Goal: Find specific page/section: Find specific page/section

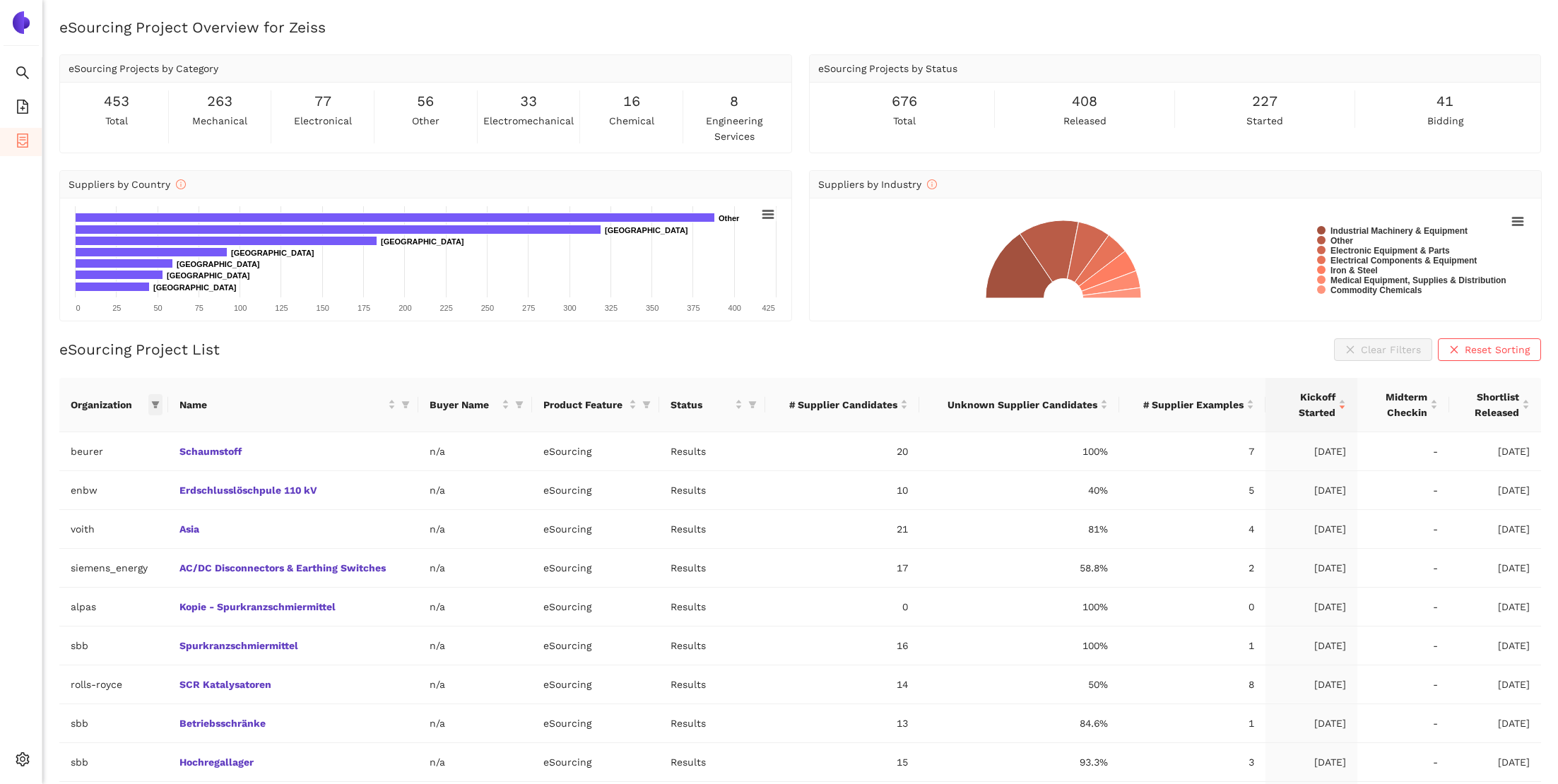
click at [157, 401] on icon "filter" at bounding box center [156, 404] width 8 height 7
click at [124, 428] on input "text" at bounding box center [107, 433] width 116 height 16
type input "zeis"
click at [103, 460] on span "zeiss" at bounding box center [92, 465] width 123 height 16
checkbox input "true"
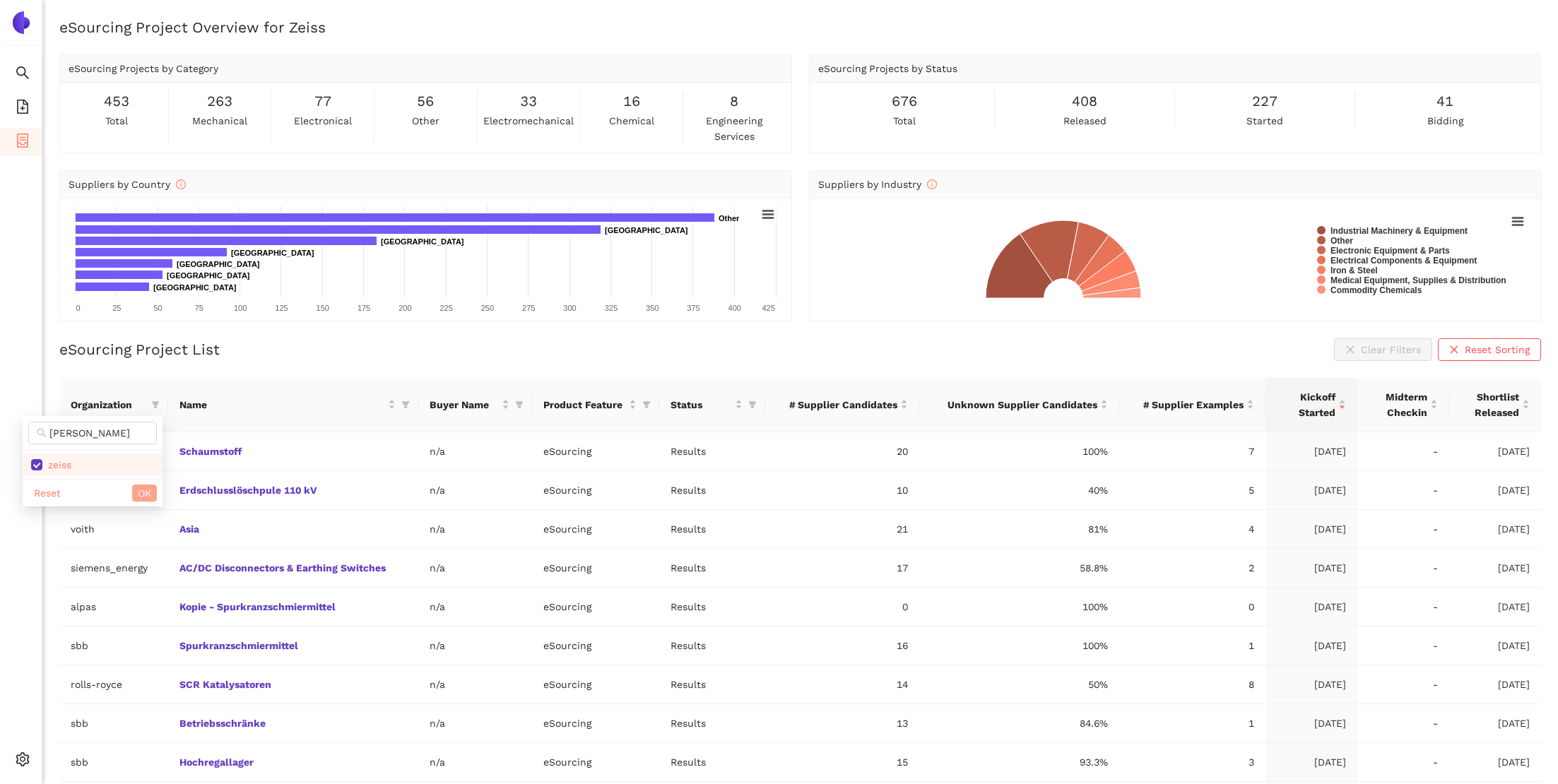
click at [154, 492] on button "OK" at bounding box center [145, 493] width 25 height 17
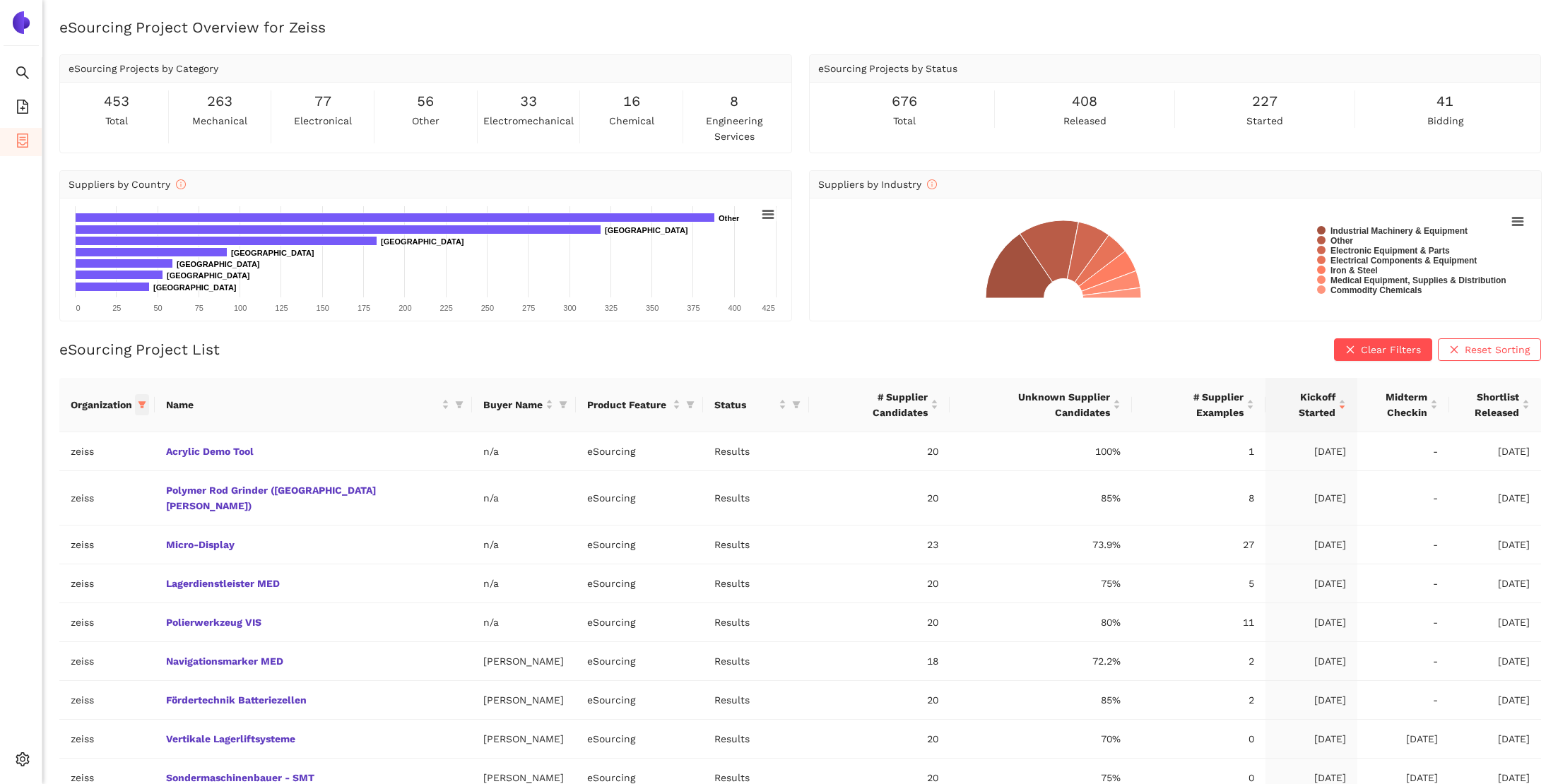
click at [146, 407] on icon "filter" at bounding box center [142, 404] width 8 height 8
click at [298, 359] on div "eSourcing Project List Clear Filters Reset Sorting" at bounding box center [799, 350] width 1482 height 23
click at [1345, 407] on div "Kickoff Started" at bounding box center [1310, 404] width 69 height 31
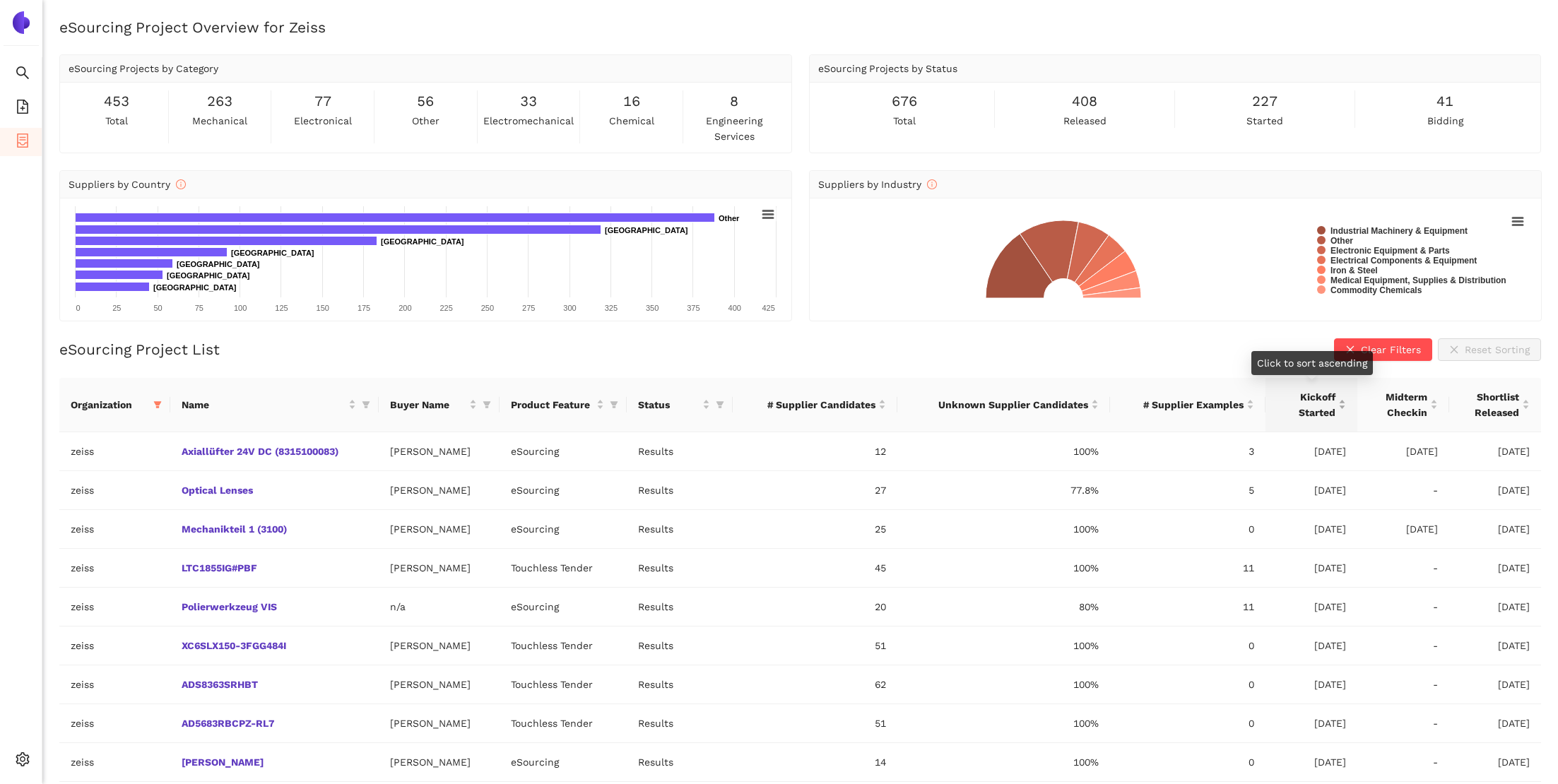
click at [1343, 405] on div "Kickoff Started" at bounding box center [1310, 404] width 69 height 31
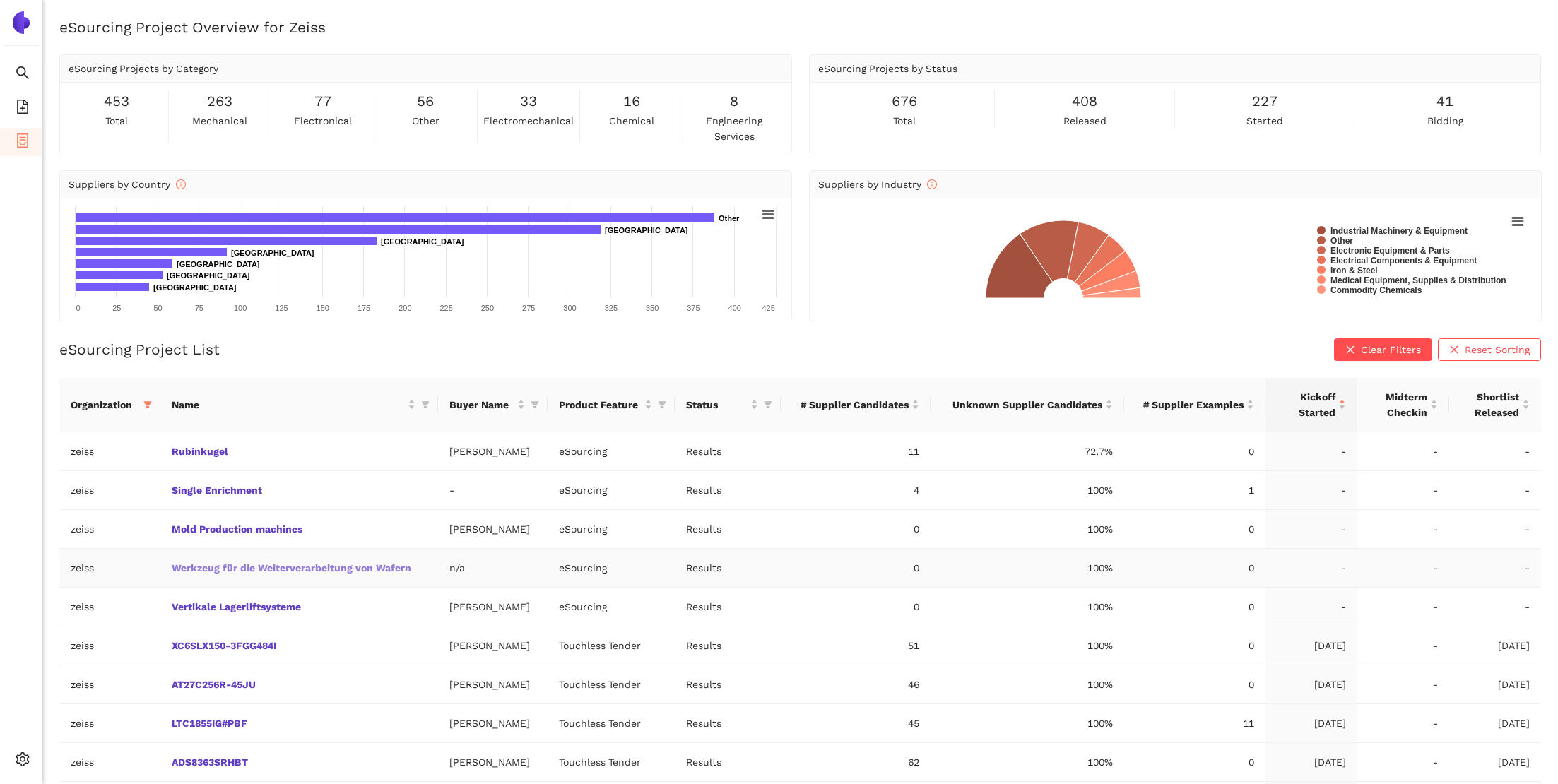
click at [0, 0] on link "Werkzeug für die Weiterverarbeitung von Wafern" at bounding box center [0, 0] width 0 height 0
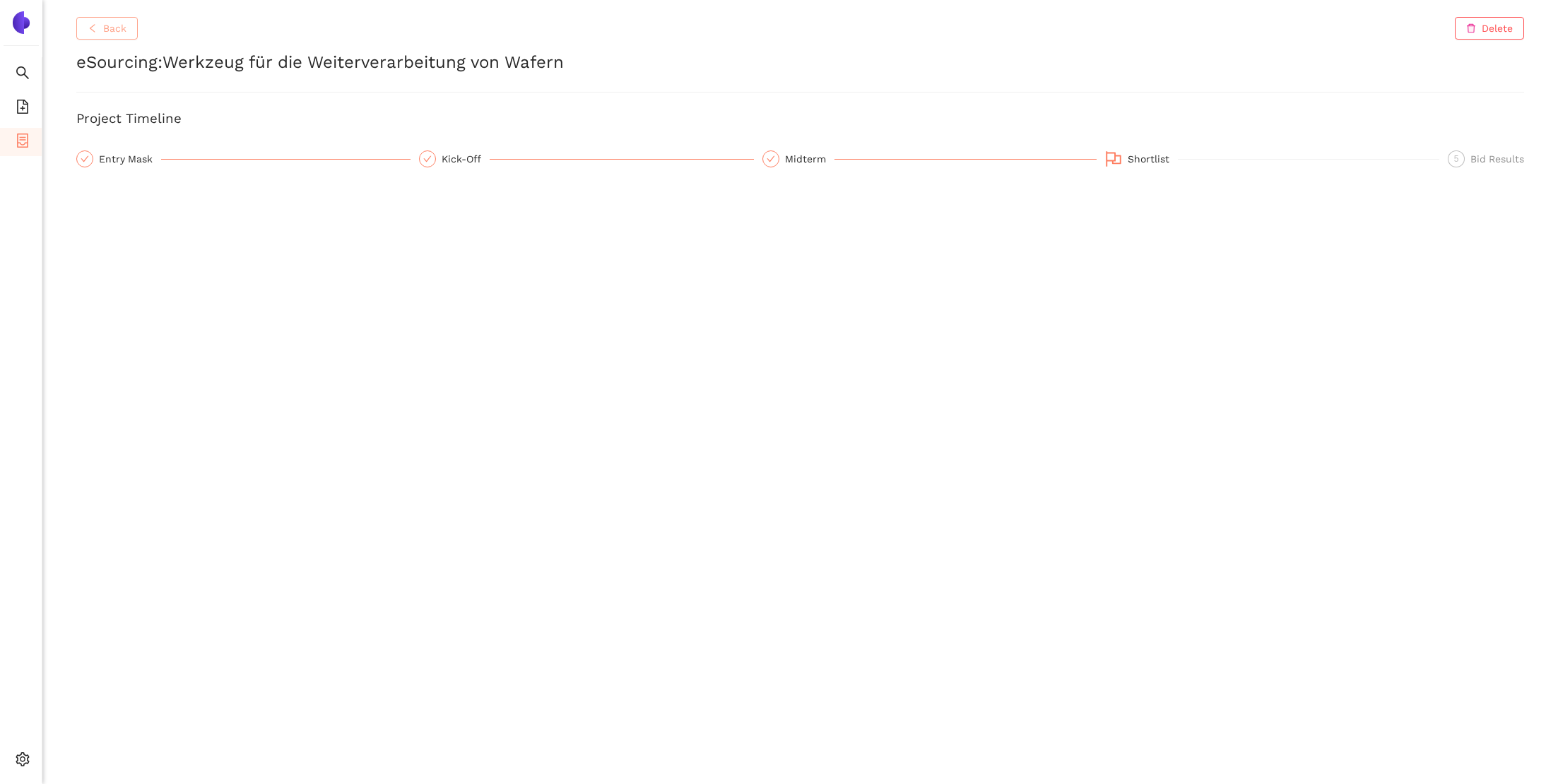
click at [103, 30] on span "Back" at bounding box center [114, 28] width 23 height 16
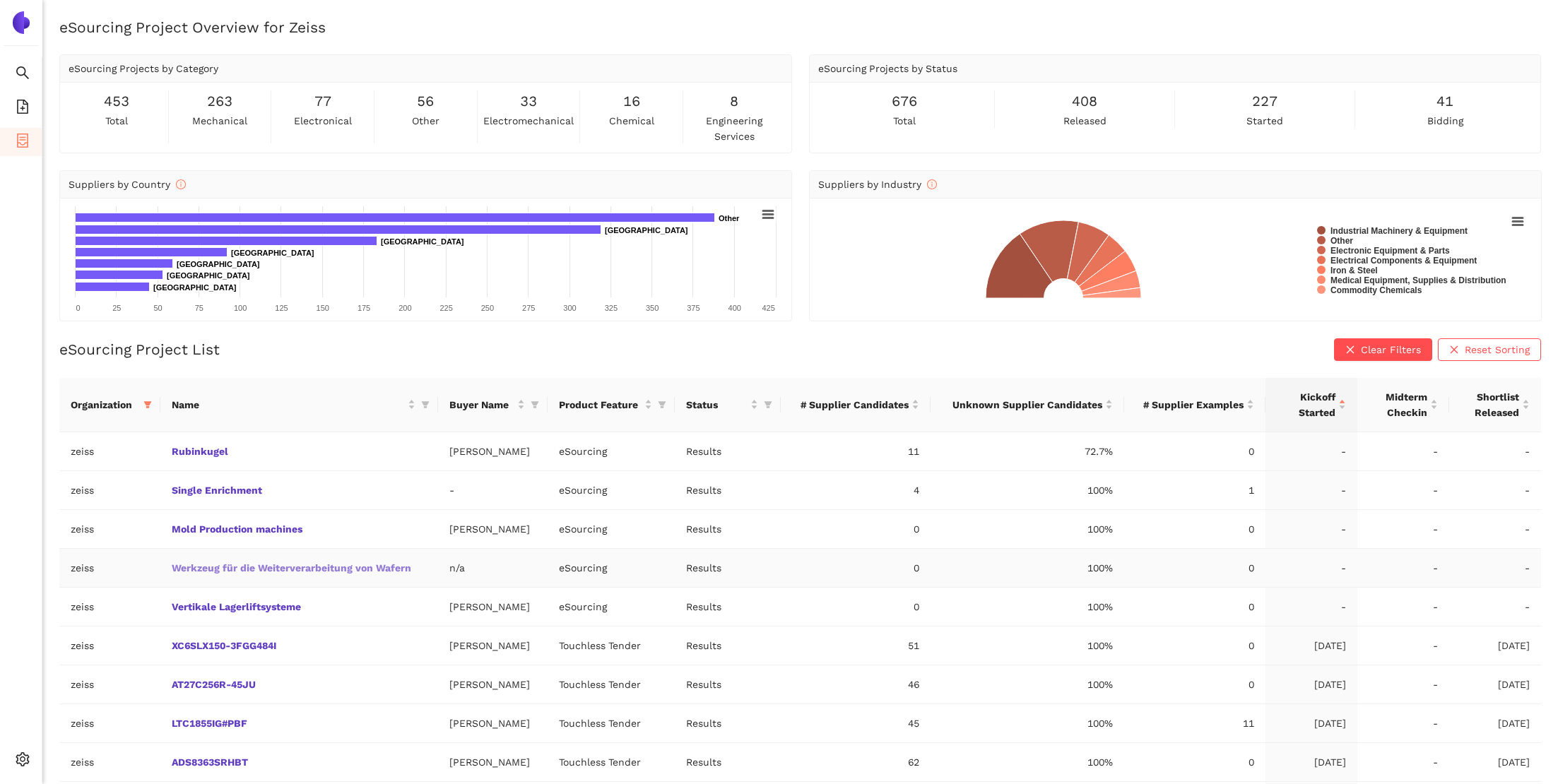
click at [0, 0] on link "Werkzeug für die Weiterverarbeitung von Wafern" at bounding box center [0, 0] width 0 height 0
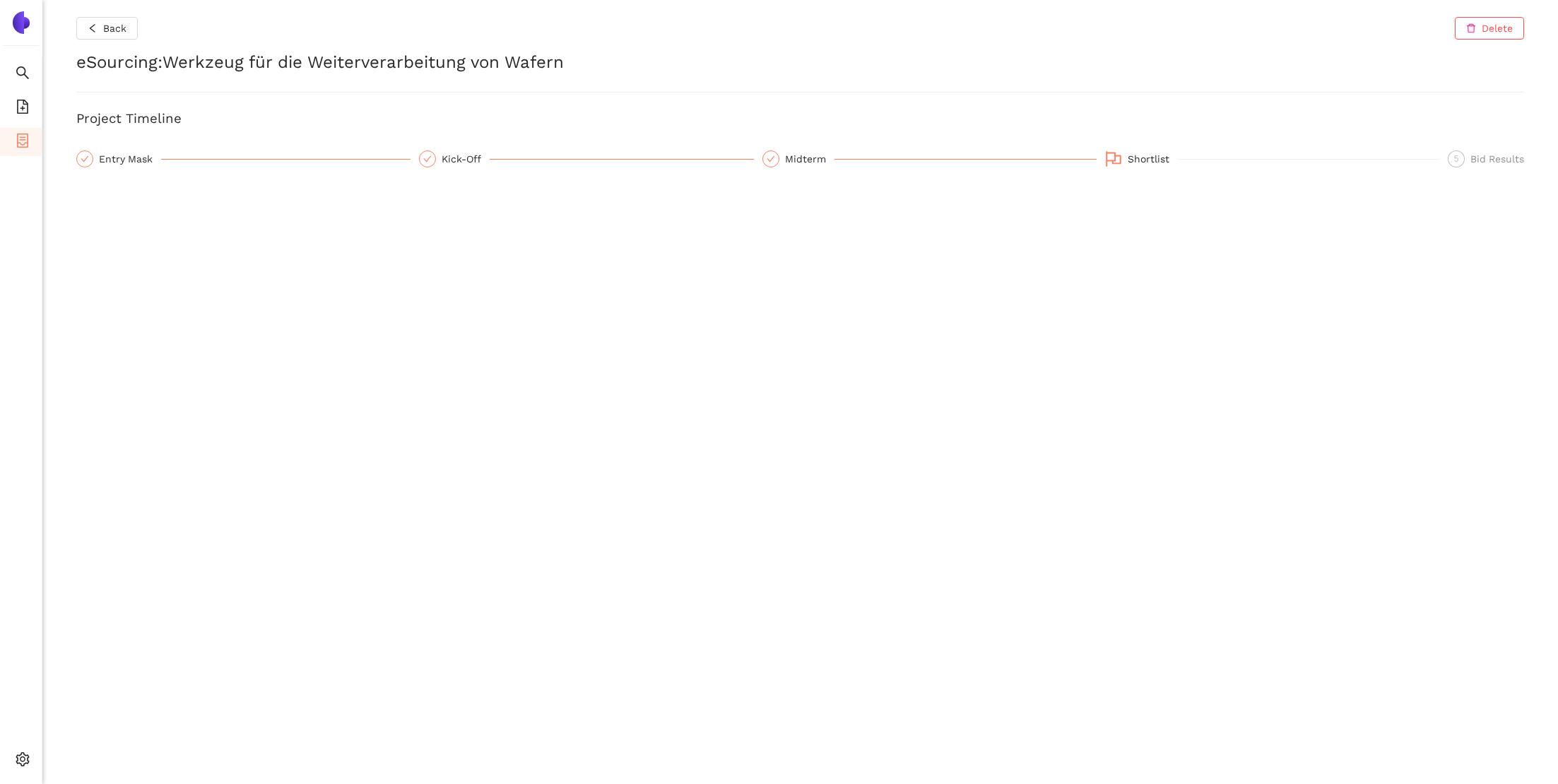
click at [1110, 148] on div "Back Delete eSourcing : Werkzeug für die Weiterverarbeitung von Wafern Project …" at bounding box center [800, 392] width 1516 height 784
click at [1172, 156] on div "Shortlist" at bounding box center [1152, 159] width 50 height 17
click at [1120, 365] on div "Back Delete eSourcing : Werkzeug für die Weiterverarbeitung von Wafern Project …" at bounding box center [800, 392] width 1516 height 784
click at [113, 26] on span "Back" at bounding box center [114, 28] width 23 height 16
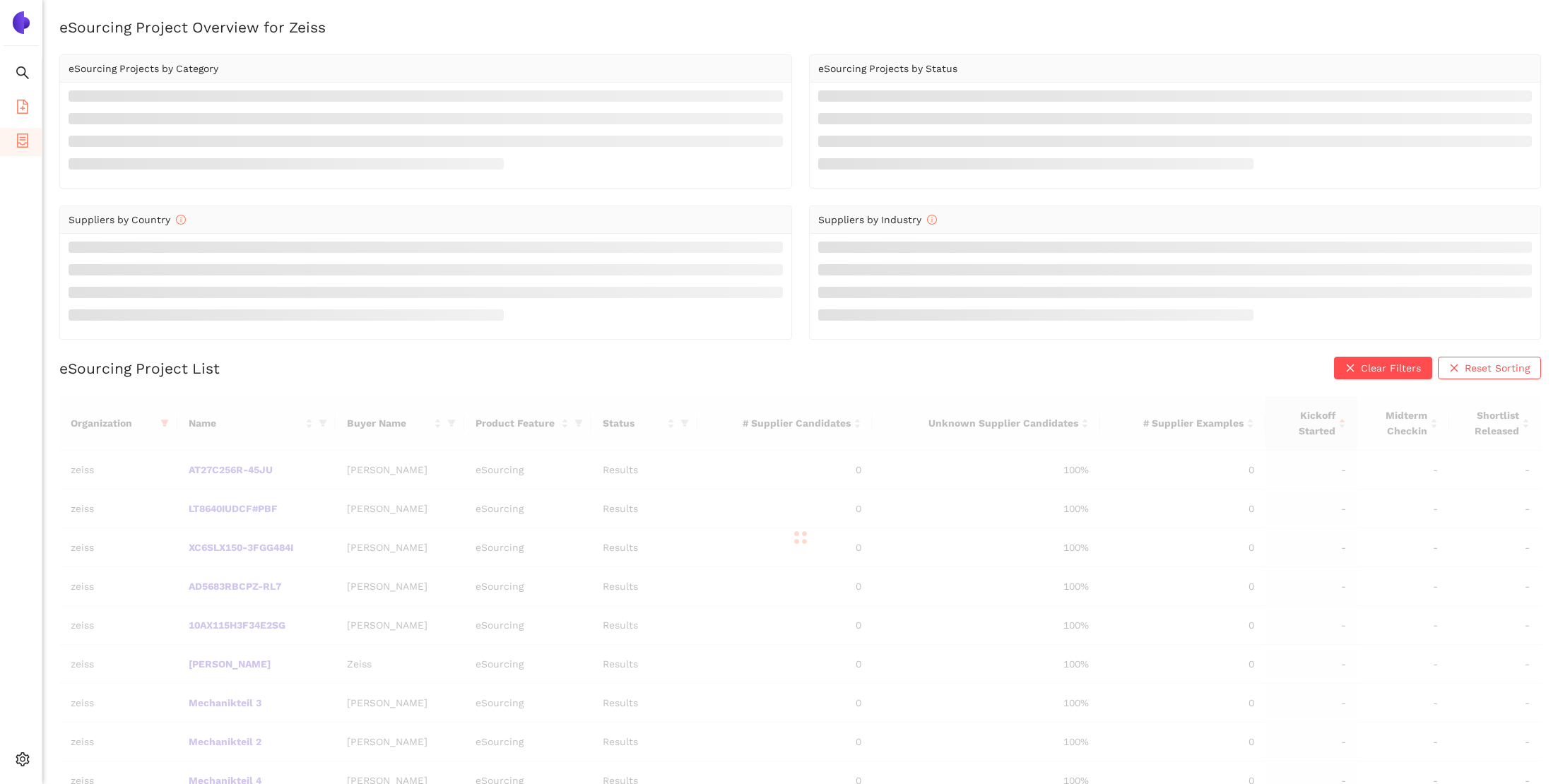
click at [26, 112] on span "file-add" at bounding box center [23, 108] width 14 height 28
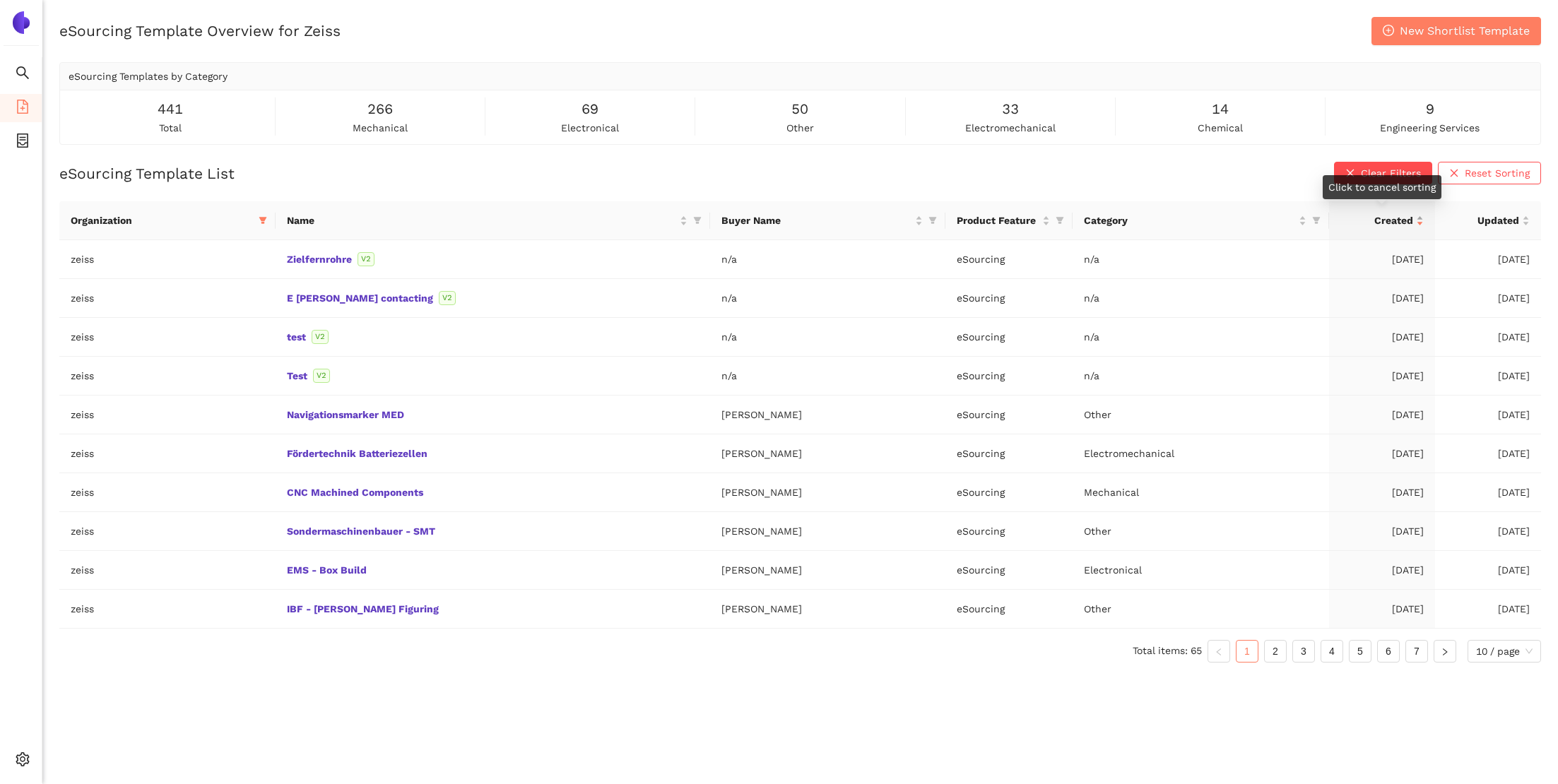
click at [1416, 226] on div "Created" at bounding box center [1382, 220] width 83 height 16
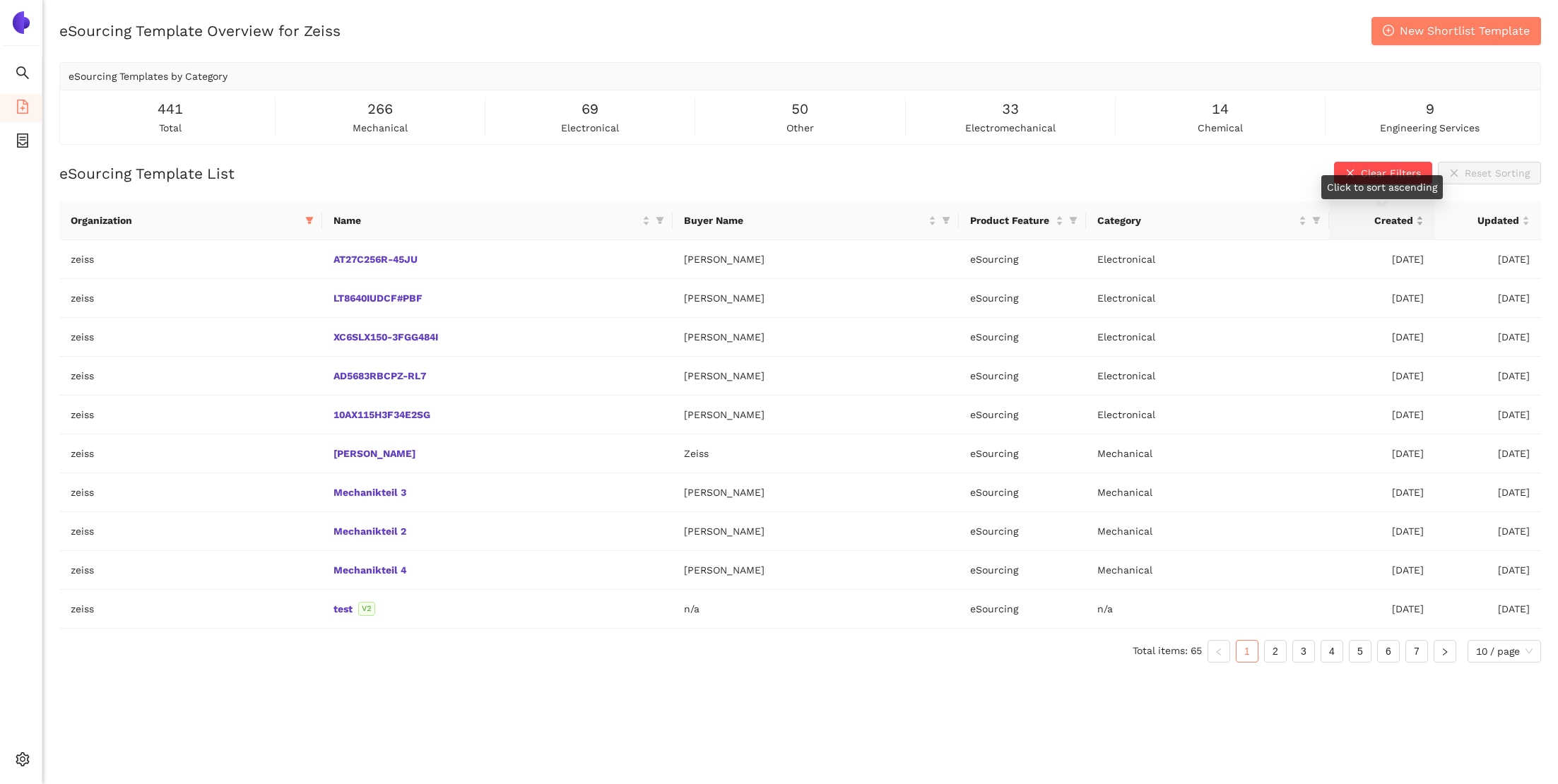
click at [1418, 216] on div "Created" at bounding box center [1382, 220] width 83 height 16
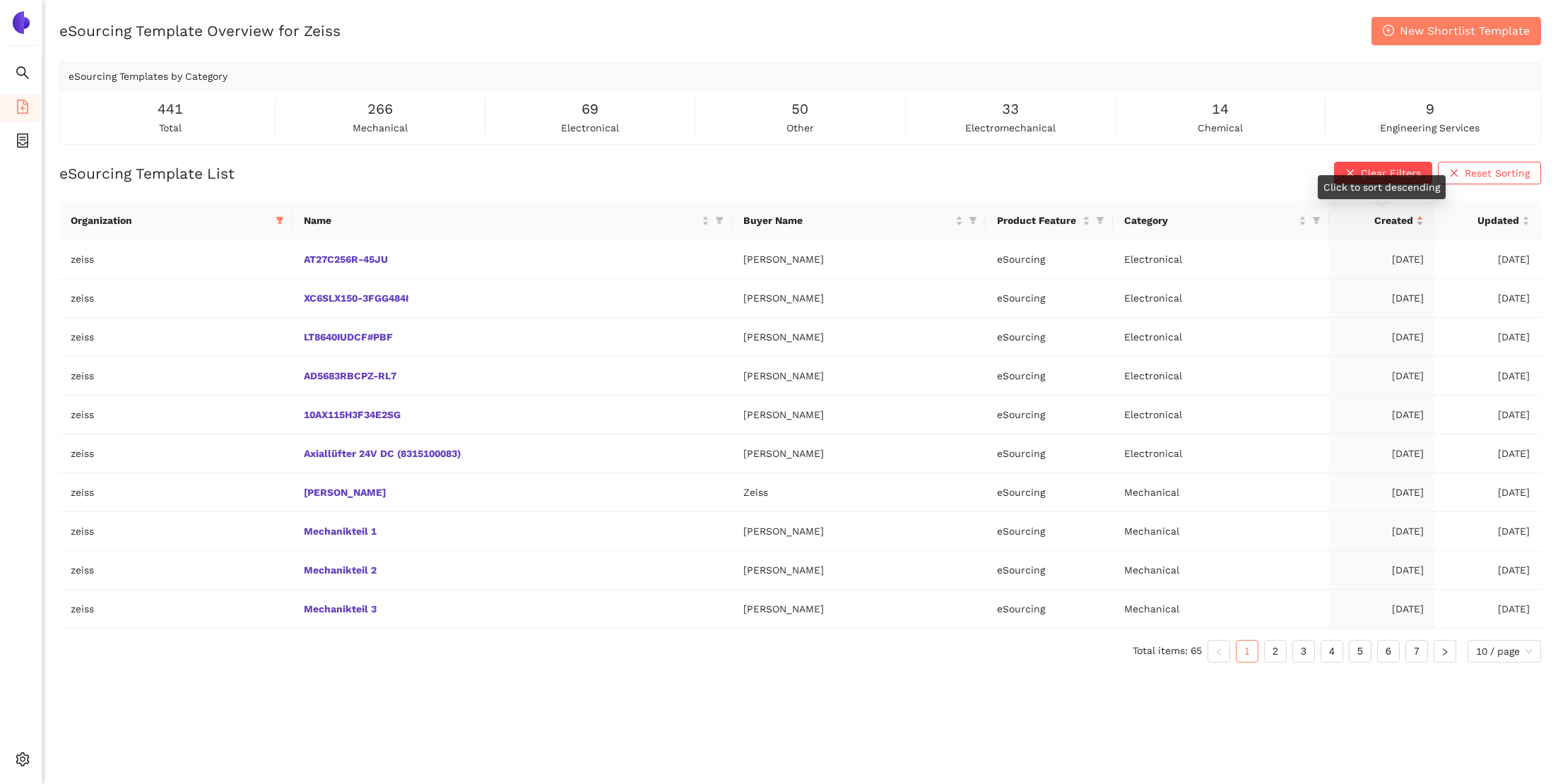
click at [1419, 226] on div "Created" at bounding box center [1382, 220] width 83 height 16
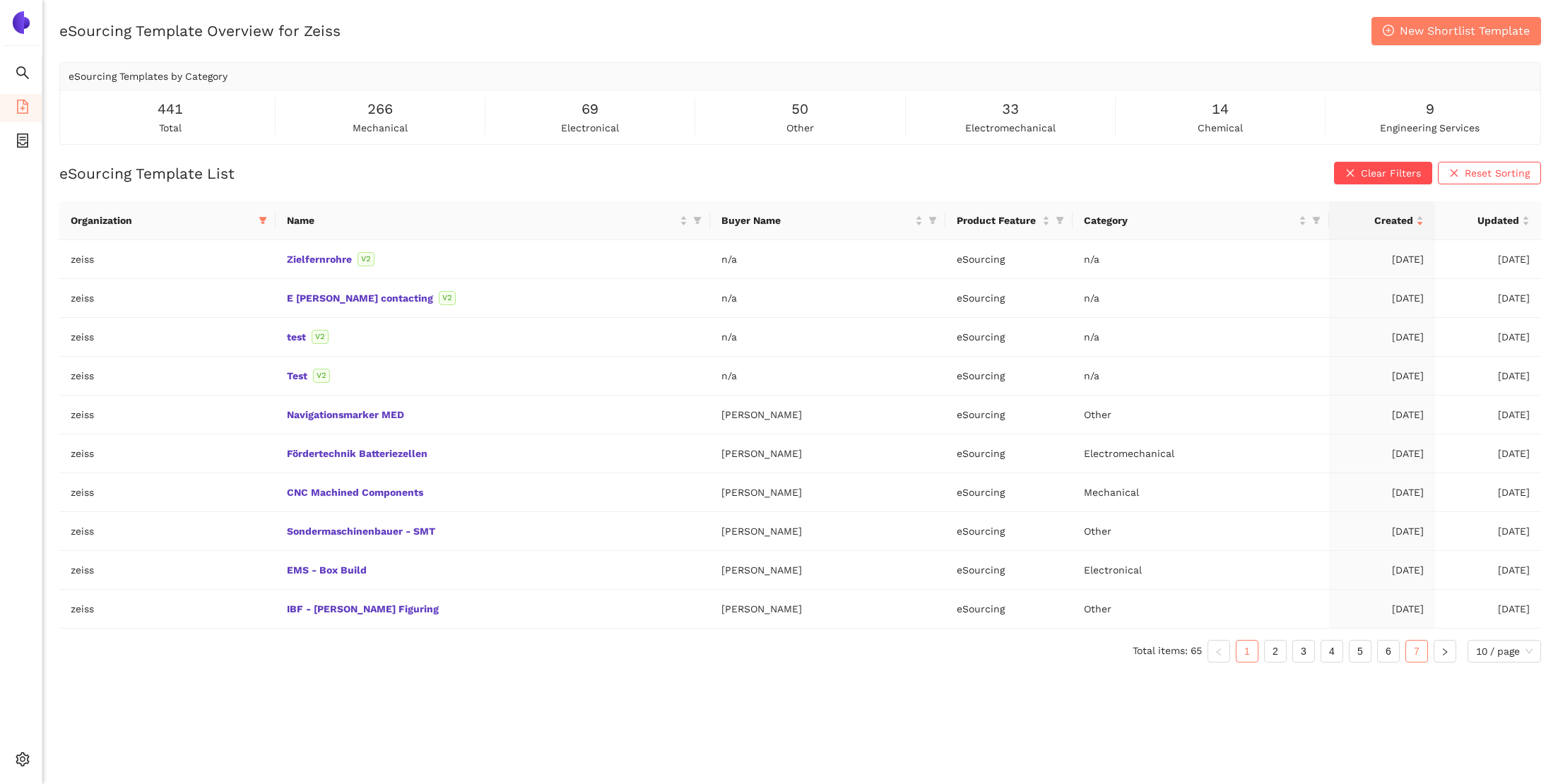
click at [1417, 655] on link "7" at bounding box center [1416, 651] width 21 height 21
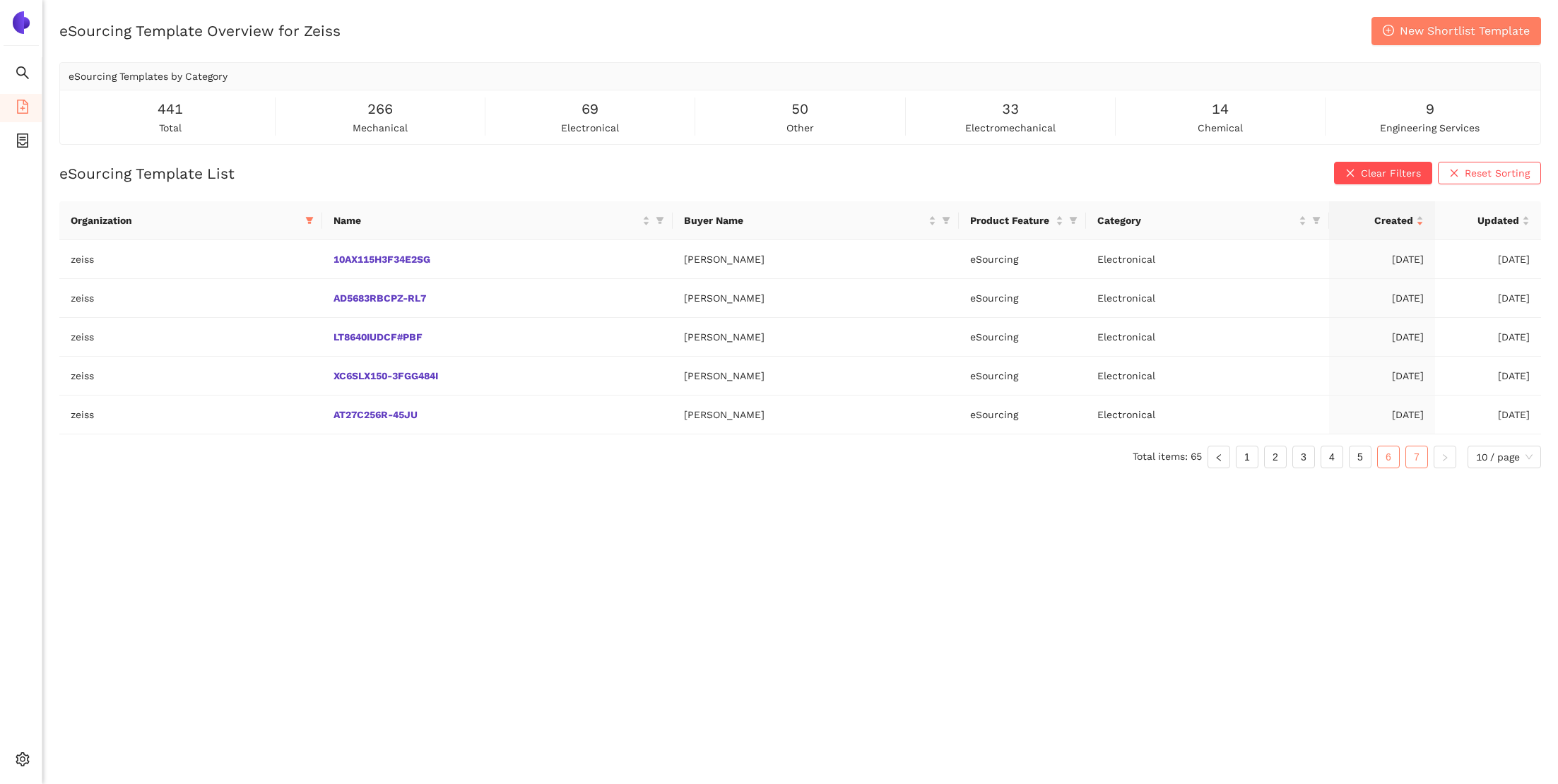
click at [1384, 453] on link "6" at bounding box center [1388, 457] width 21 height 21
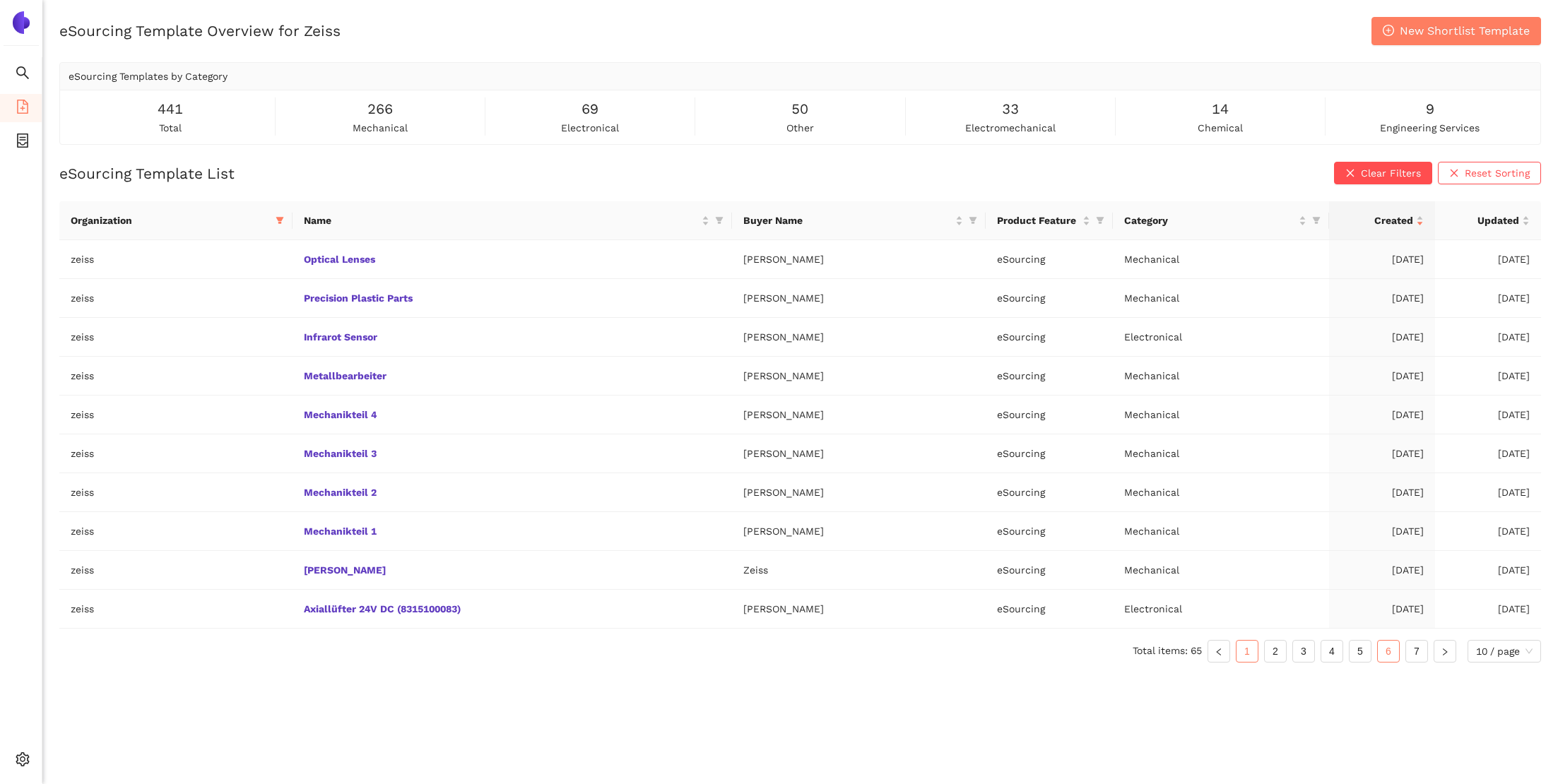
click at [1242, 648] on link "1" at bounding box center [1247, 651] width 21 height 21
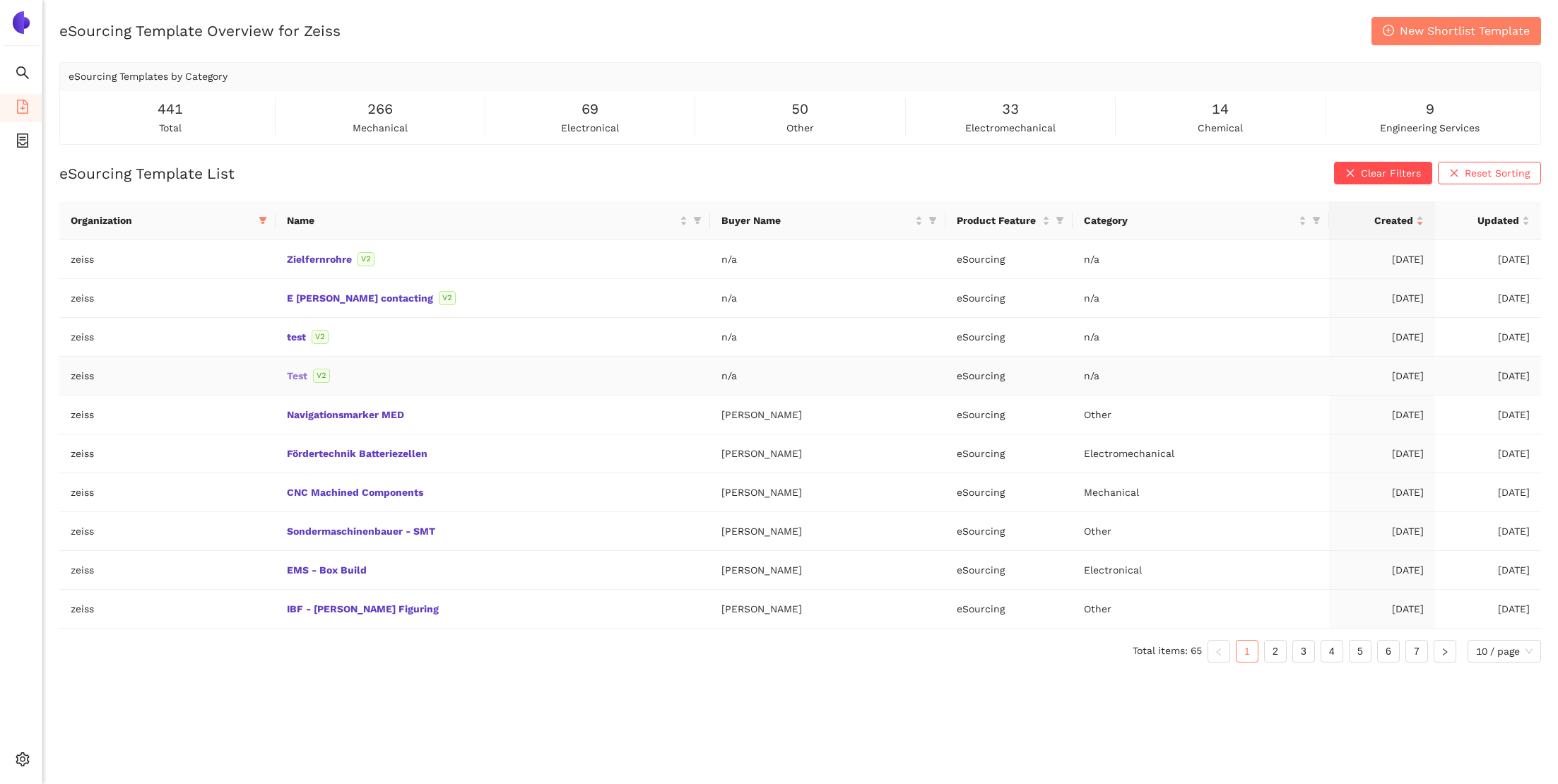
click at [0, 0] on link "Test" at bounding box center [0, 0] width 0 height 0
click at [522, 344] on td "test V2" at bounding box center [493, 337] width 435 height 39
click at [0, 0] on link "test" at bounding box center [0, 0] width 0 height 0
click at [1267, 647] on link "2" at bounding box center [1276, 651] width 21 height 21
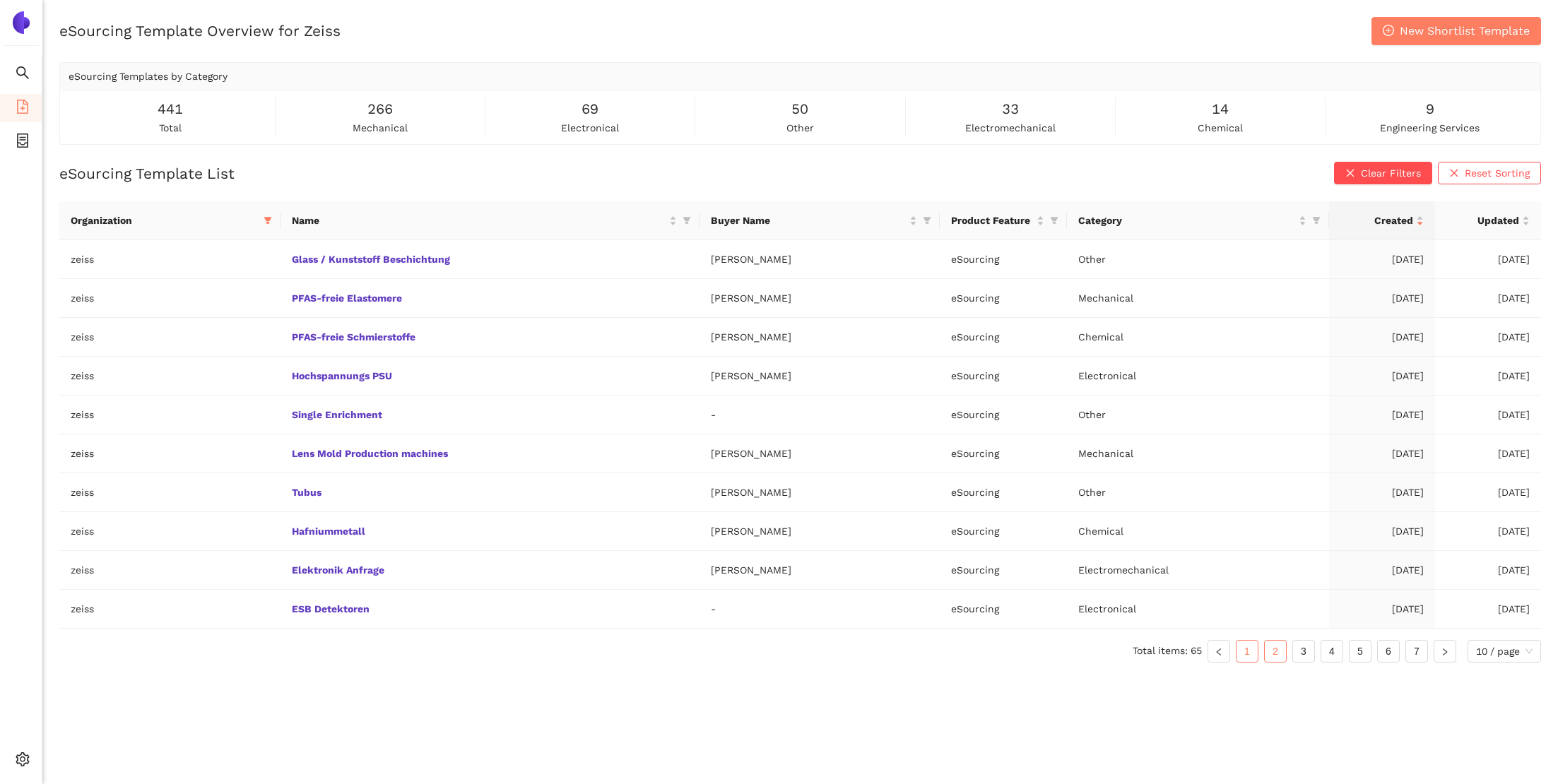
click at [1250, 649] on link "1" at bounding box center [1247, 651] width 21 height 21
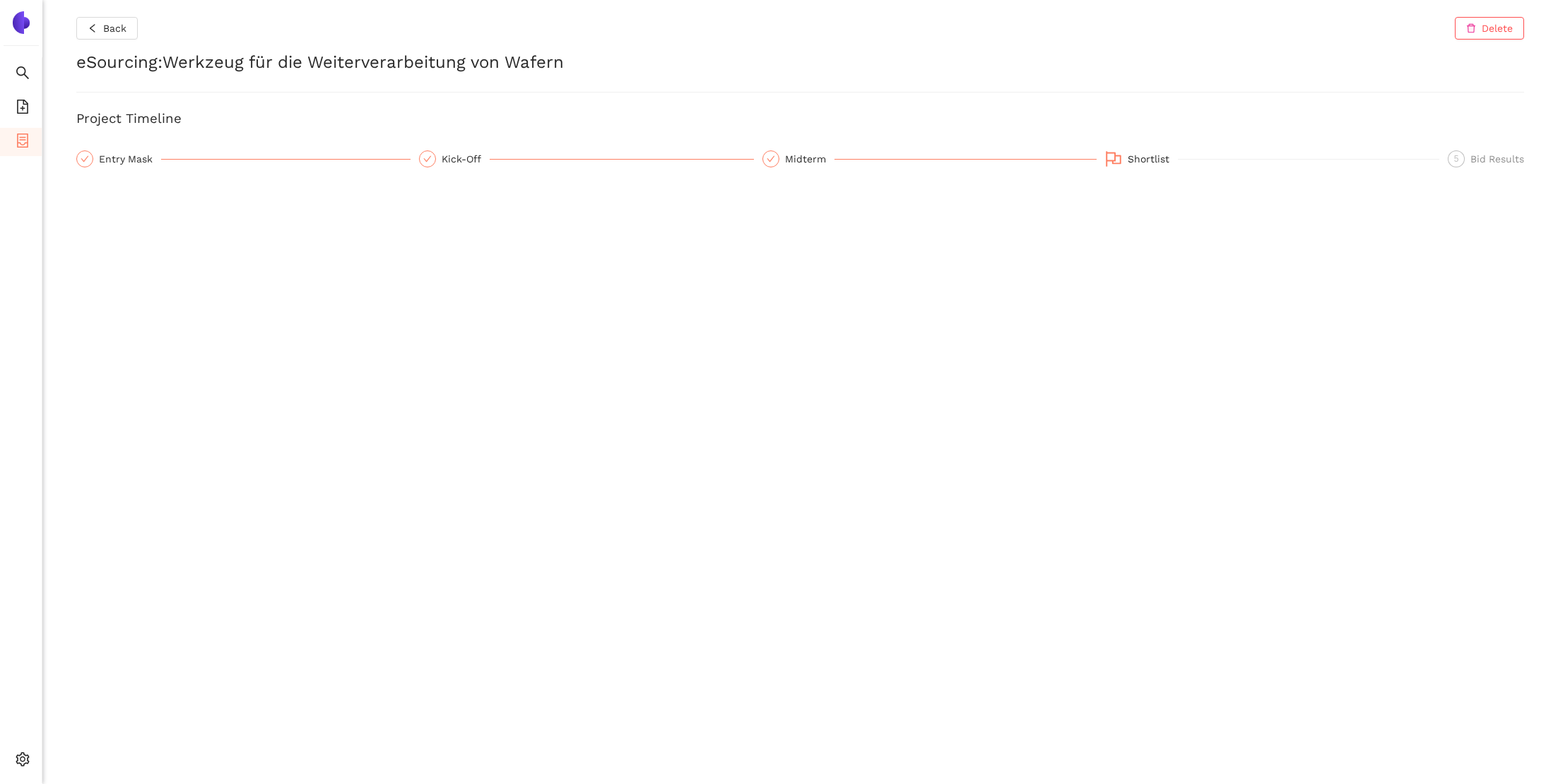
click at [1146, 162] on div "Shortlist" at bounding box center [1152, 159] width 50 height 17
click at [131, 166] on div "Entry Mask" at bounding box center [130, 159] width 62 height 17
click at [26, 116] on span "file-add" at bounding box center [23, 108] width 14 height 28
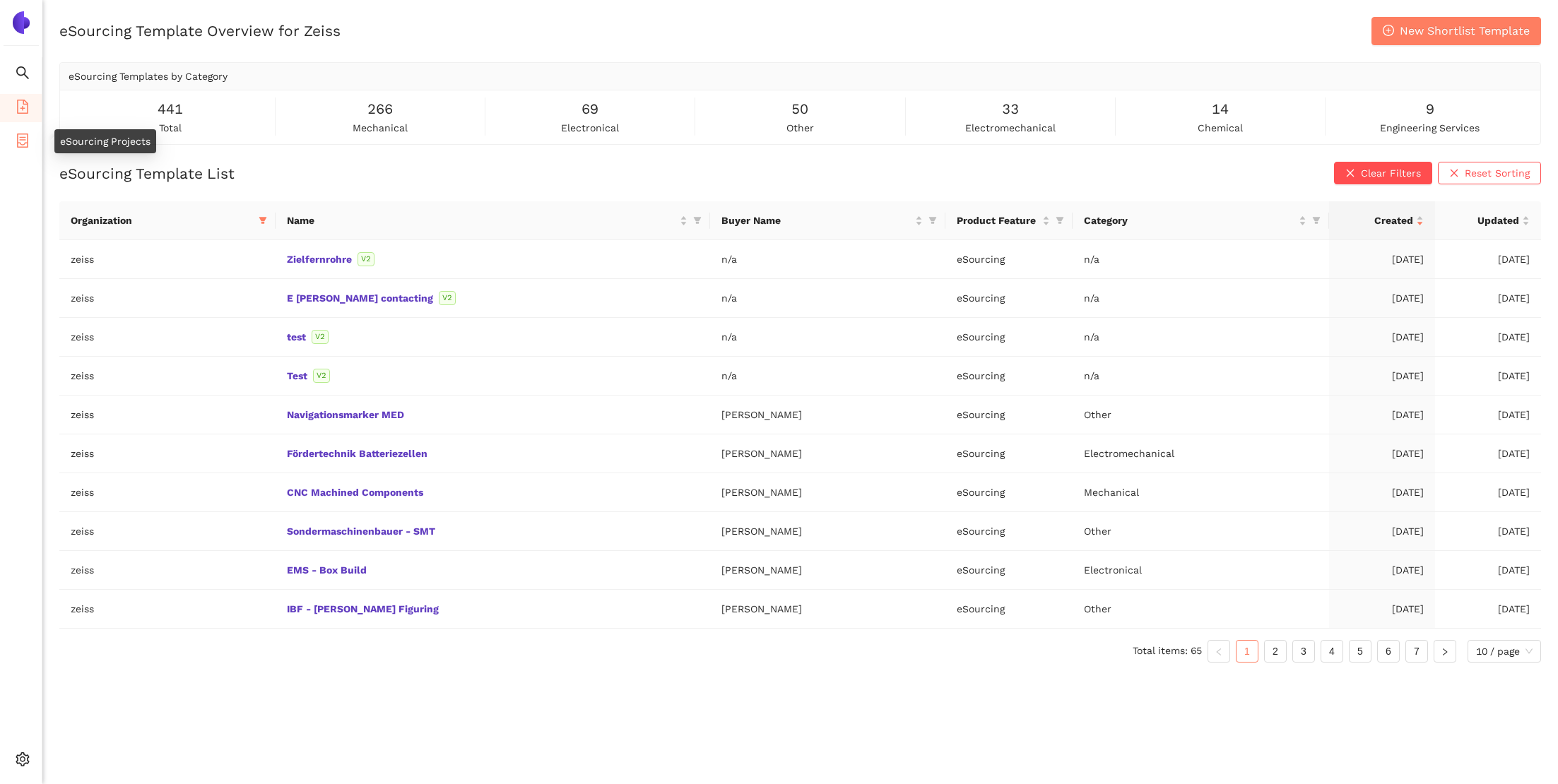
click at [20, 140] on icon "container" at bounding box center [23, 140] width 14 height 14
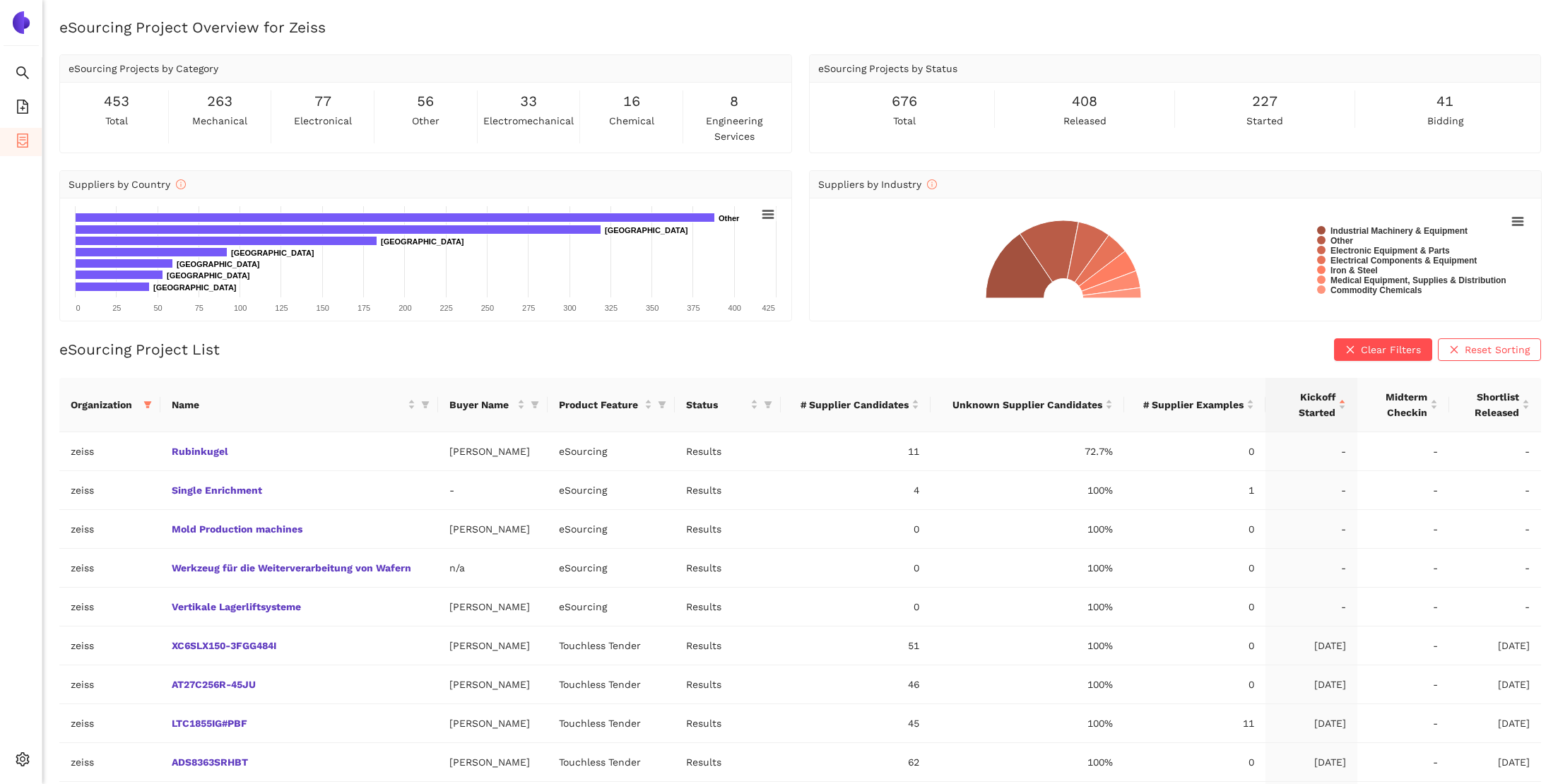
scroll to position [79, 0]
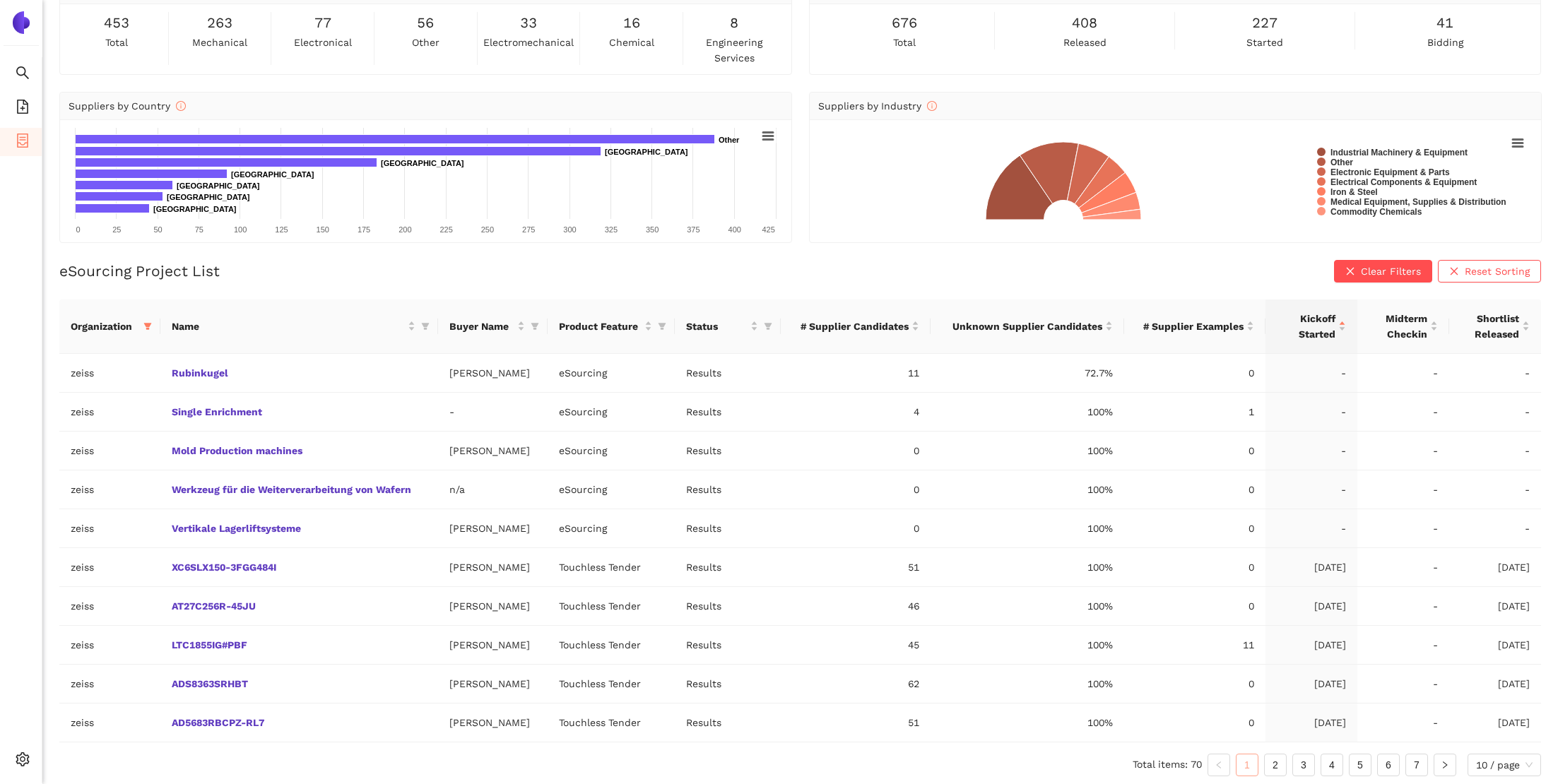
click at [1250, 762] on link "1" at bounding box center [1247, 765] width 21 height 21
